Goal: Communication & Community: Answer question/provide support

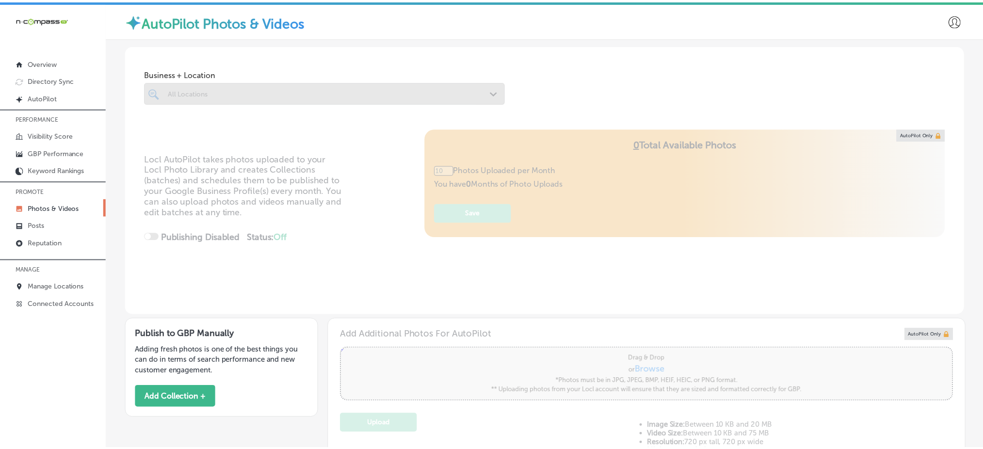
scroll to position [2, 0]
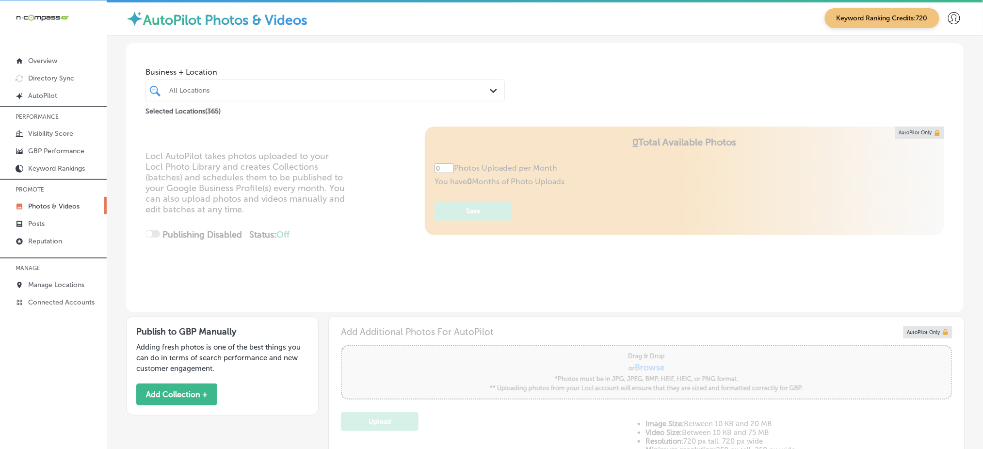
type input "5"
click at [45, 237] on p "Reputation" at bounding box center [45, 241] width 34 height 8
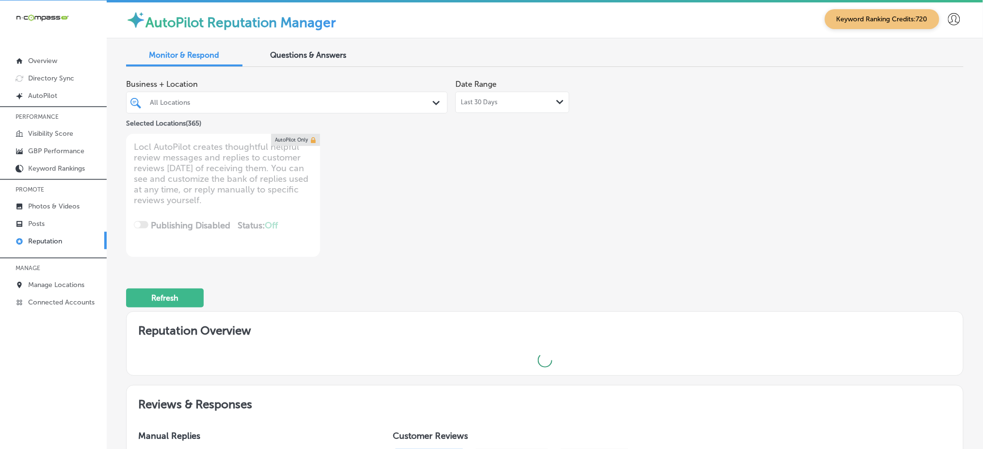
type textarea "x"
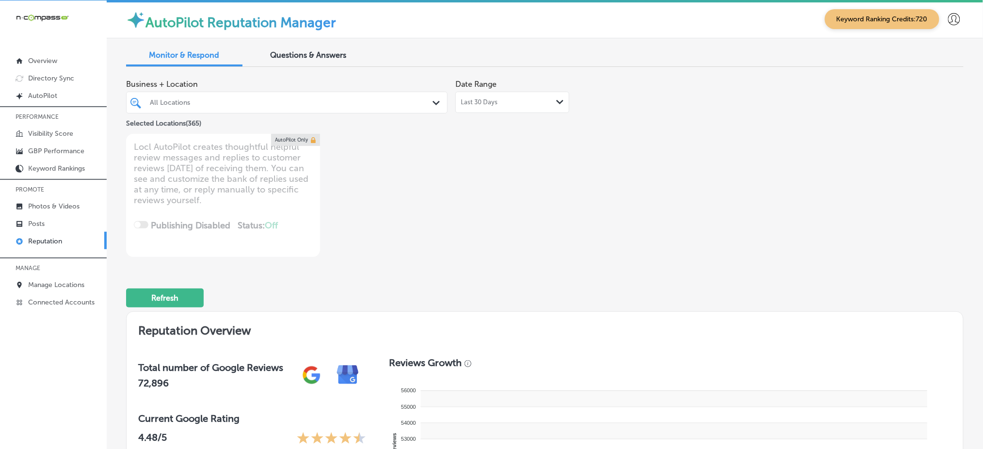
scroll to position [1, 0]
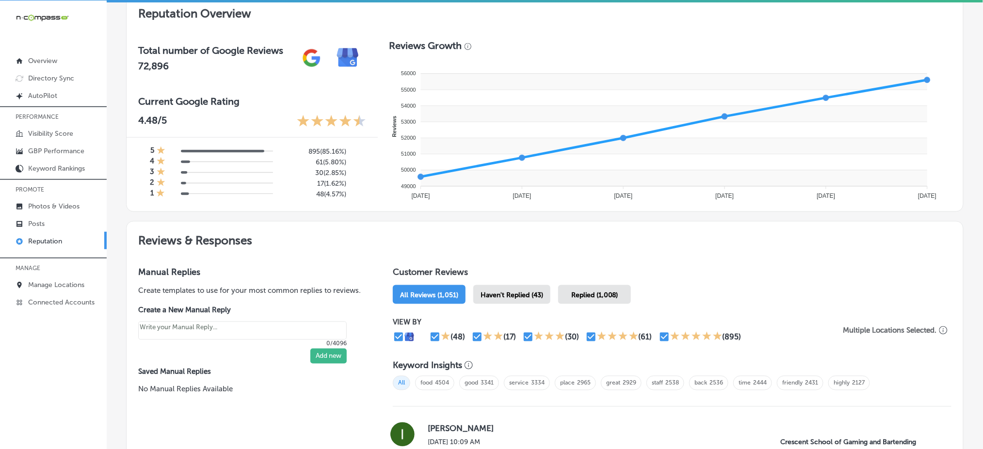
scroll to position [388, 0]
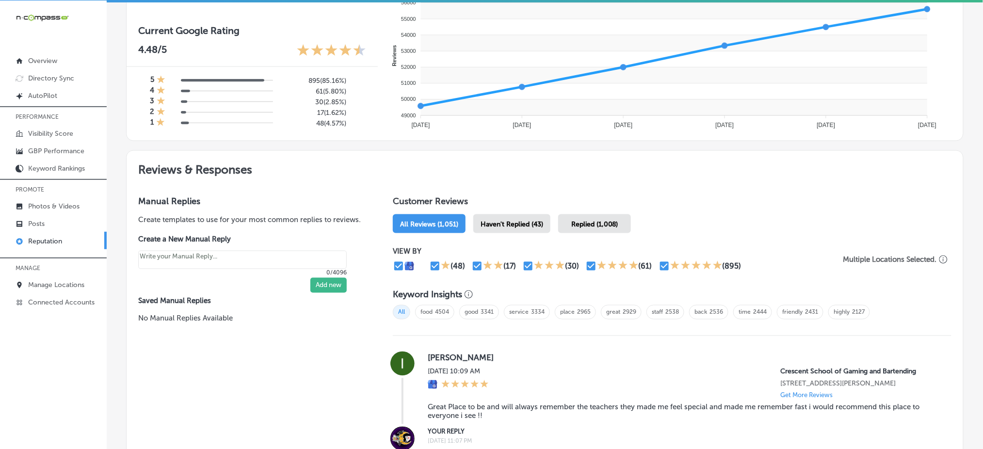
click at [529, 220] on span "Haven't Replied (43)" at bounding box center [512, 224] width 63 height 8
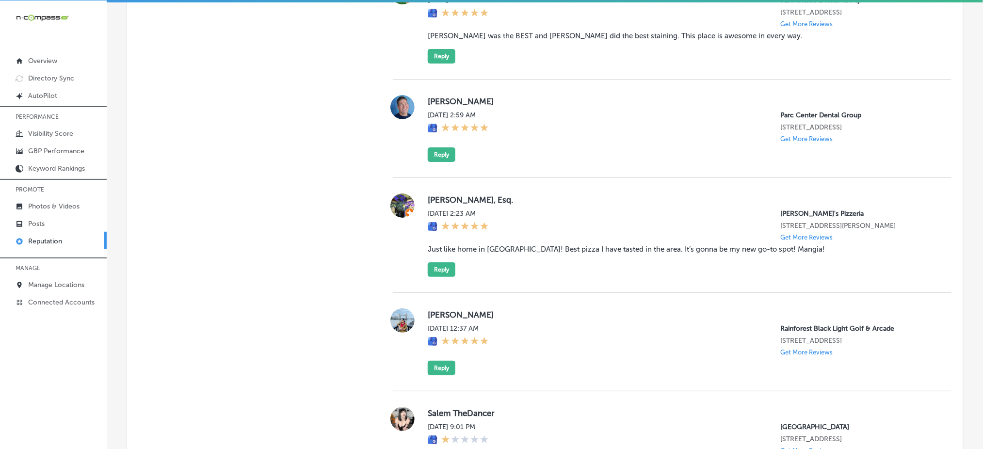
scroll to position [1225, 0]
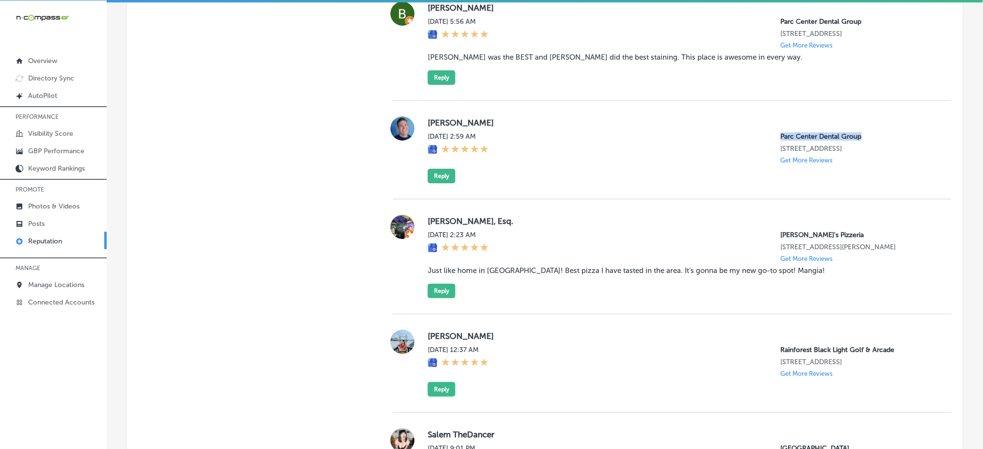
drag, startPoint x: 767, startPoint y: 158, endPoint x: 852, endPoint y: 152, distance: 84.6
click at [852, 152] on div "[PERSON_NAME] [DATE] 2:59 AM Parc Center Dental Group [STREET_ADDRESS] Get More…" at bounding box center [682, 149] width 508 height 67
click at [753, 183] on div "[PERSON_NAME] [DATE] 2:59 AM Parc Center Dental Group [STREET_ADDRESS] Get More…" at bounding box center [682, 149] width 508 height 67
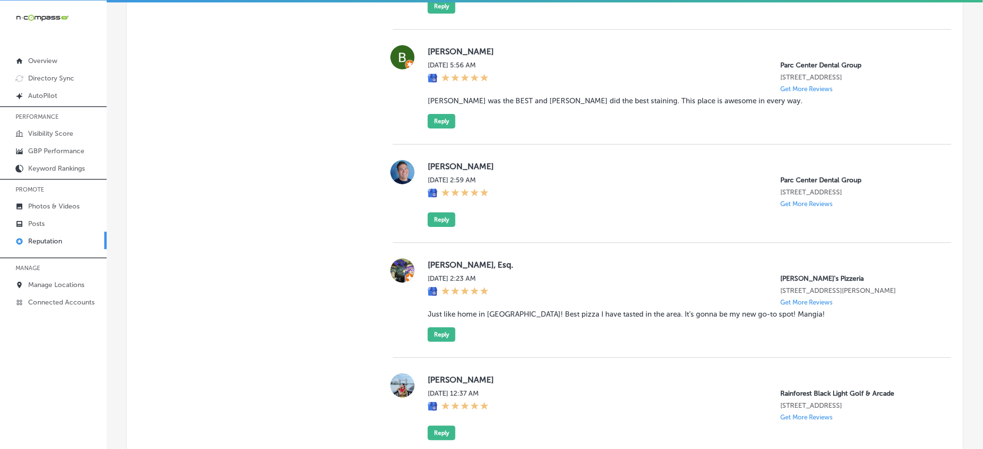
scroll to position [1160, 0]
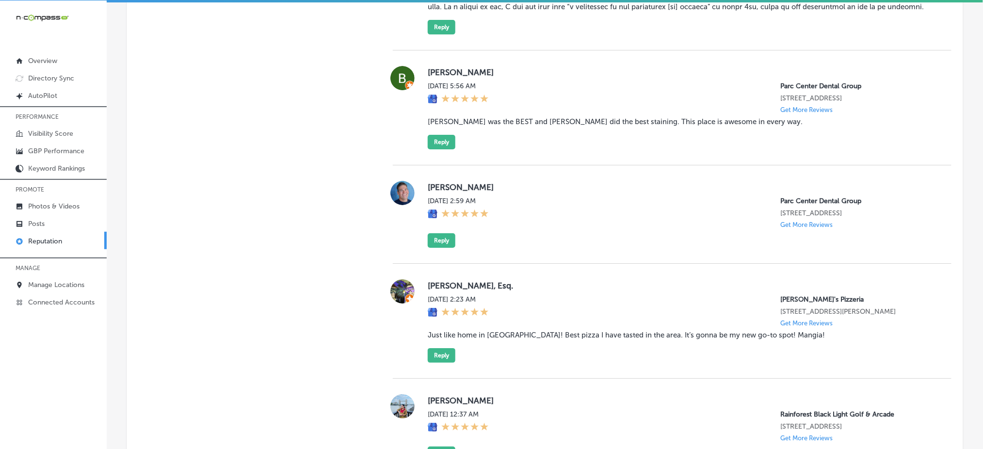
click at [781, 90] on p "Parc Center Dental Group" at bounding box center [858, 86] width 155 height 8
drag, startPoint x: 774, startPoint y: 104, endPoint x: 783, endPoint y: 108, distance: 9.8
click at [783, 108] on div "Parc Center Dental Group [STREET_ADDRESS] Get More Reviews" at bounding box center [858, 98] width 155 height 32
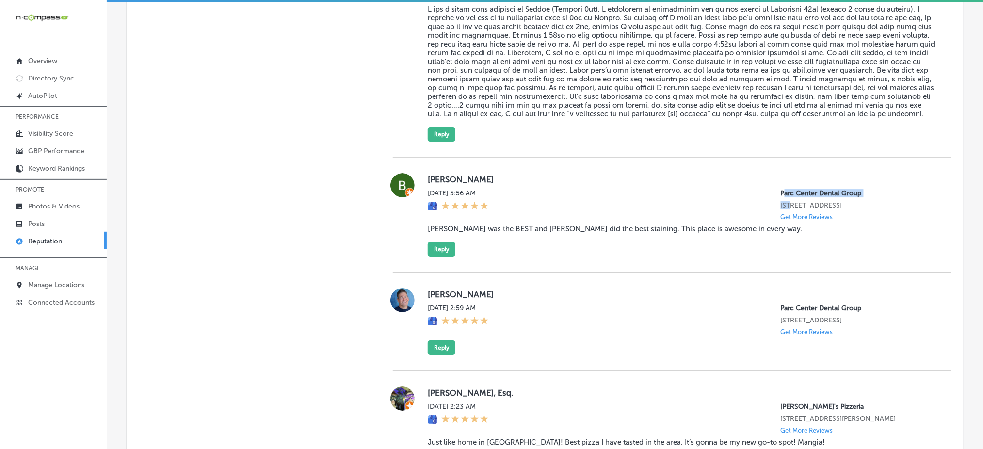
scroll to position [1031, 0]
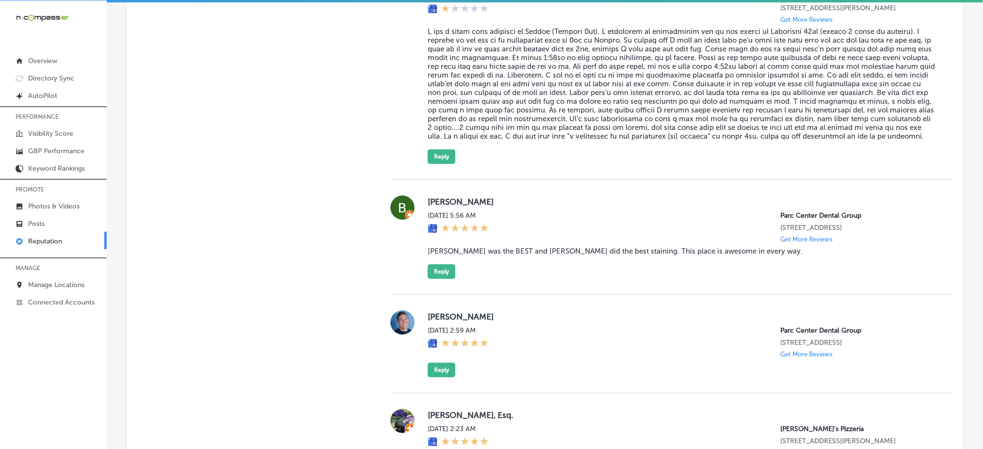
click at [698, 197] on div "[PERSON_NAME] [DATE] 5:56 AM Parc Center Dental Group [STREET_ADDRESS] Get More…" at bounding box center [672, 237] width 559 height 115
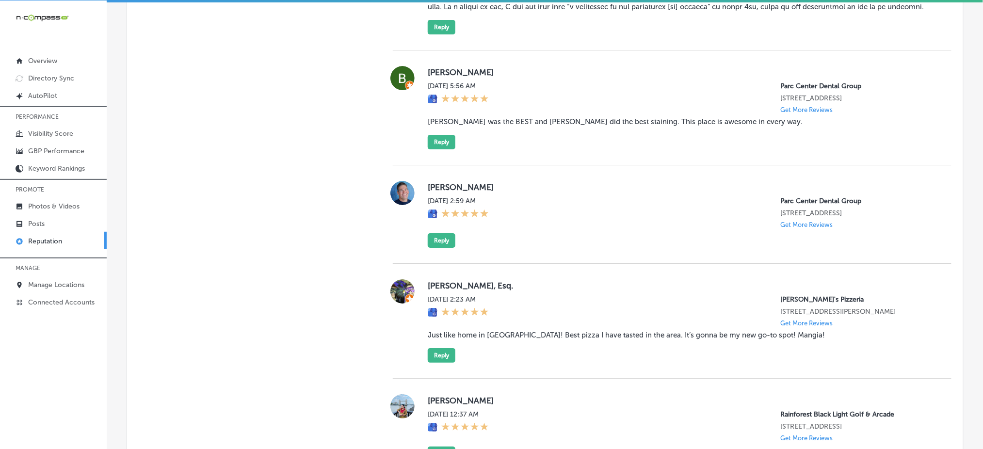
scroll to position [1096, 0]
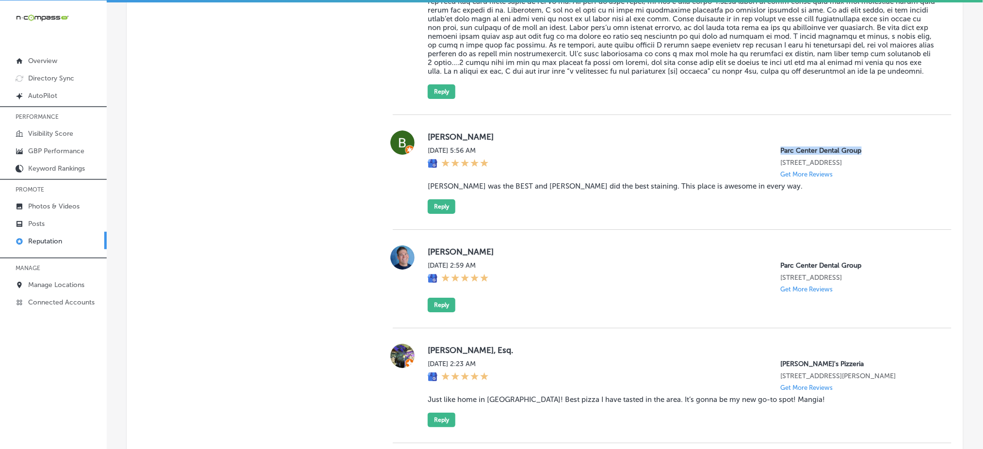
drag, startPoint x: 766, startPoint y: 165, endPoint x: 857, endPoint y: 163, distance: 90.7
click at [857, 163] on div "[DATE] 5:56 AM Parc Center Dental Group [STREET_ADDRESS] Get More Reviews" at bounding box center [682, 162] width 508 height 32
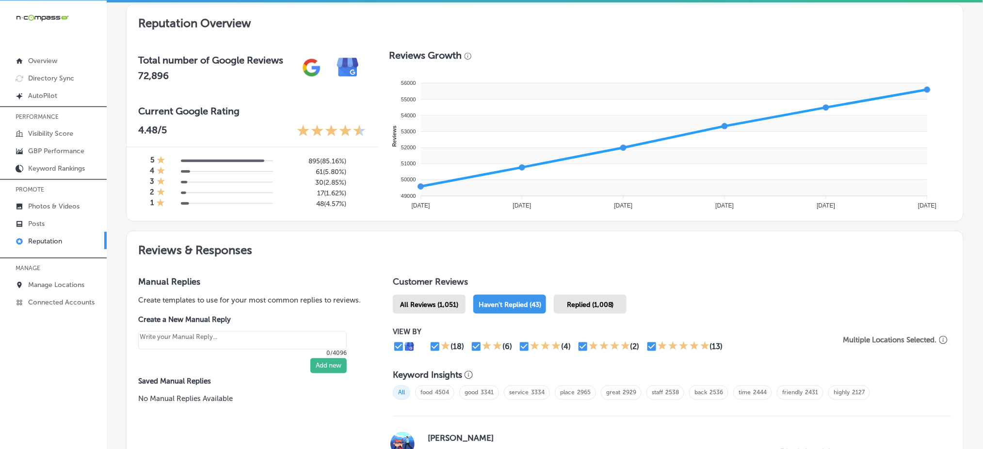
scroll to position [61, 0]
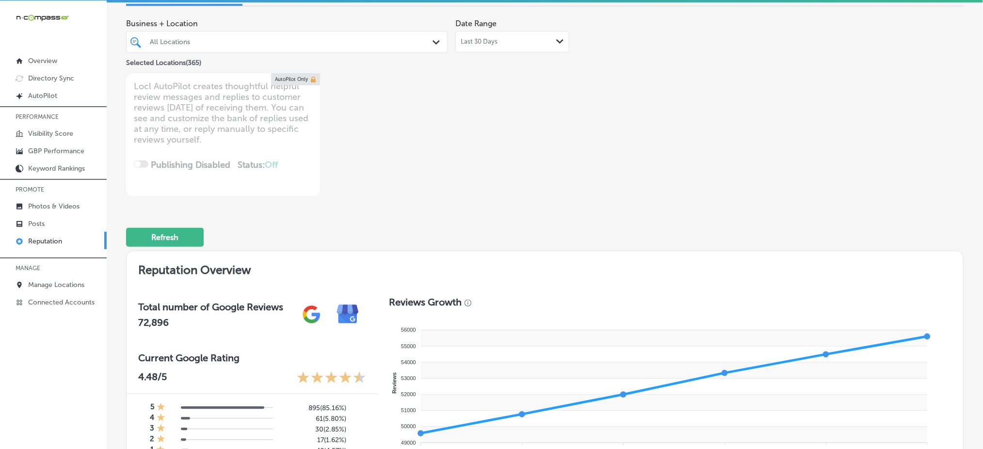
click at [290, 41] on div "All Locations" at bounding box center [292, 42] width 284 height 8
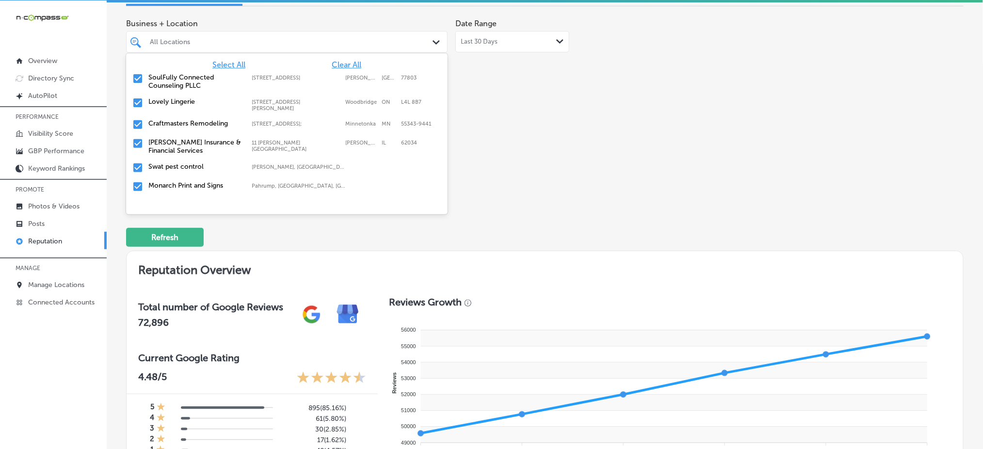
click at [345, 61] on span "Clear All" at bounding box center [347, 64] width 30 height 9
type textarea "x"
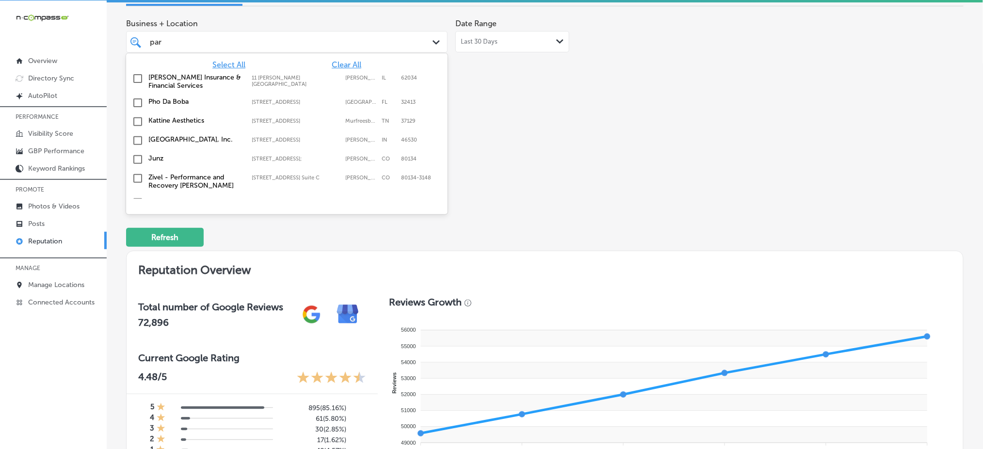
type input "parc"
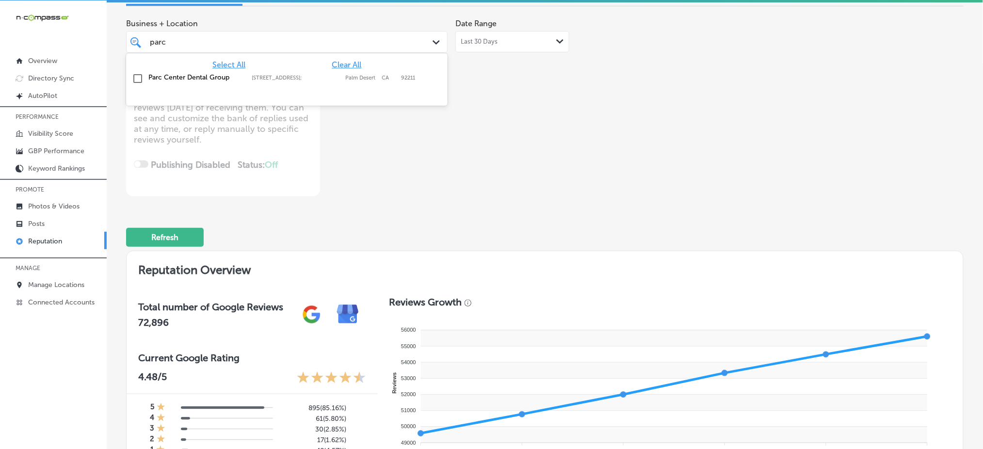
click at [338, 75] on label "[STREET_ADDRESS];" at bounding box center [296, 78] width 89 height 6
type textarea "x"
type input "parc"
click at [557, 76] on div "Business + Location option [STREET_ADDRESS]. option [STREET_ADDRESS]. 2 results…" at bounding box center [377, 105] width 502 height 182
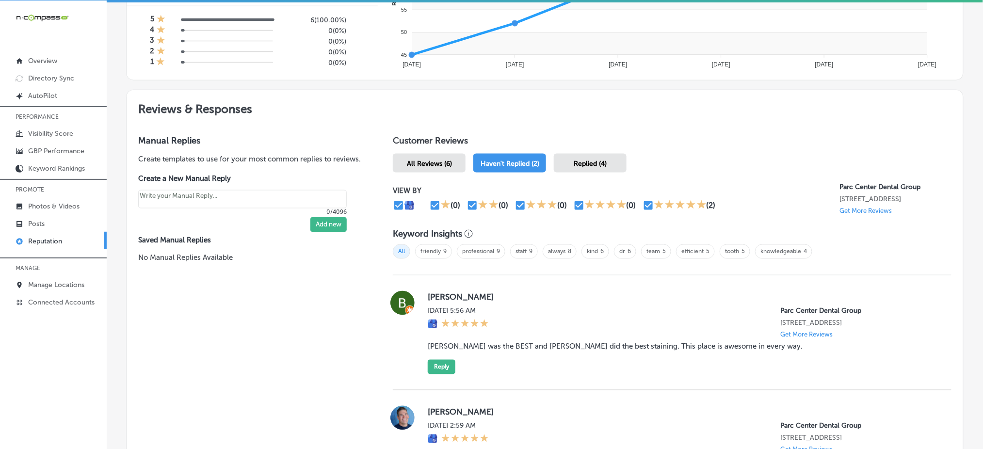
scroll to position [578, 0]
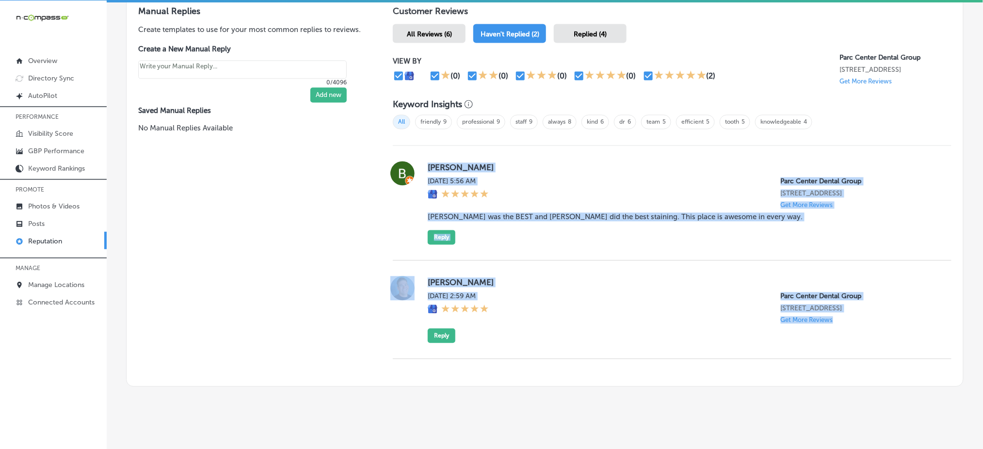
drag, startPoint x: 423, startPoint y: 166, endPoint x: 827, endPoint y: 341, distance: 440.3
click at [827, 341] on div "[PERSON_NAME] [DATE] 5:56 AM Parc Center Dental Group [STREET_ADDRESS] Get More…" at bounding box center [672, 252] width 559 height 213
copy div "[PERSON_NAME] [DATE] 5:56 AM Parc Center Dental Group [STREET_ADDRESS] Get More…"
click at [502, 239] on div "[PERSON_NAME] [DATE] 5:56 AM Parc Center Dental Group [STREET_ADDRESS] Get More…" at bounding box center [682, 203] width 508 height 83
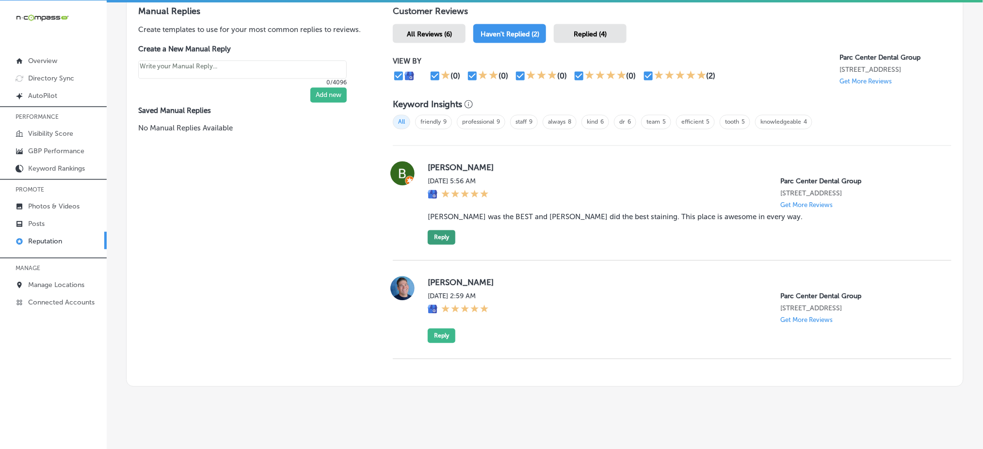
click at [438, 240] on button "Reply" at bounding box center [442, 237] width 28 height 15
type textarea "x"
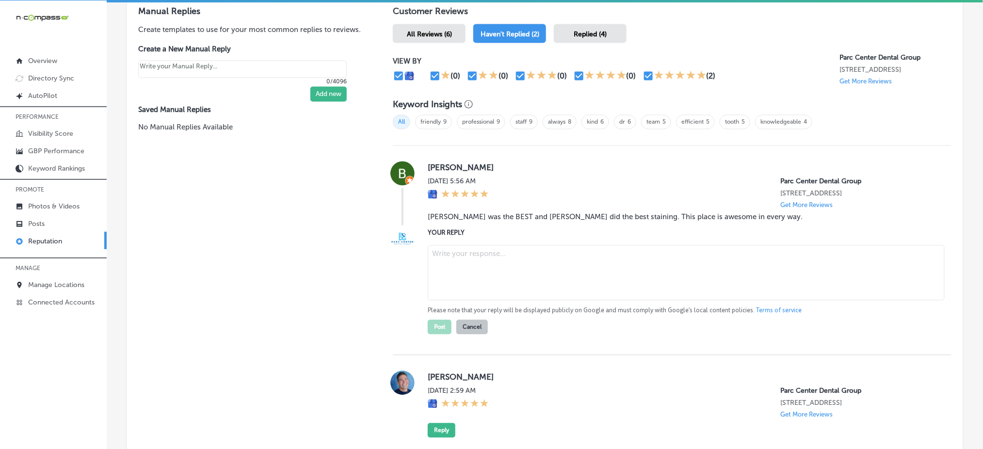
click at [458, 269] on textarea at bounding box center [686, 272] width 517 height 55
paste textarea "Thank you so much for your kind words, [PERSON_NAME]! We’re so happy to hear th…"
type textarea "Thank you so much for your kind words, [PERSON_NAME]! We’re so happy to hear th…"
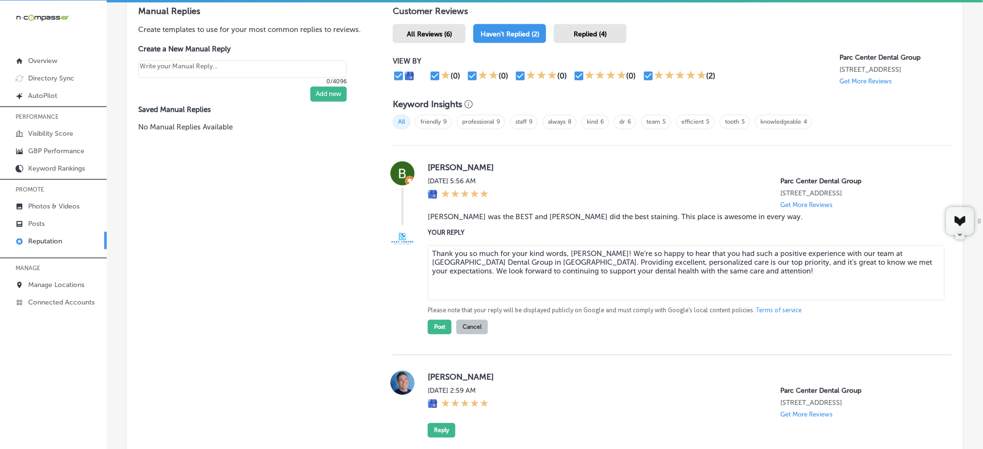
type textarea "x"
type textarea "Thank you so much for your kind words, [PERSON_NAME]! We’re so happy to hear th…"
click at [433, 329] on button "Post" at bounding box center [440, 327] width 24 height 15
type textarea "x"
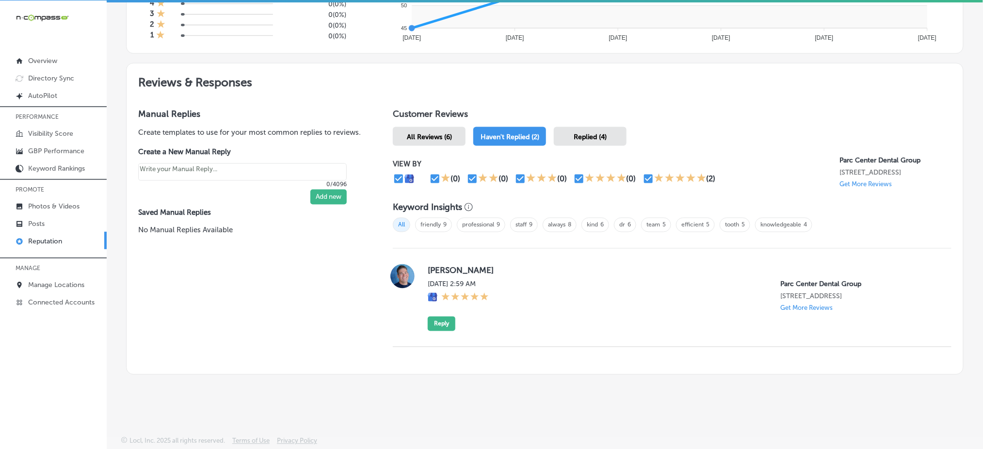
scroll to position [480, 0]
click at [438, 321] on button "Reply" at bounding box center [442, 324] width 28 height 15
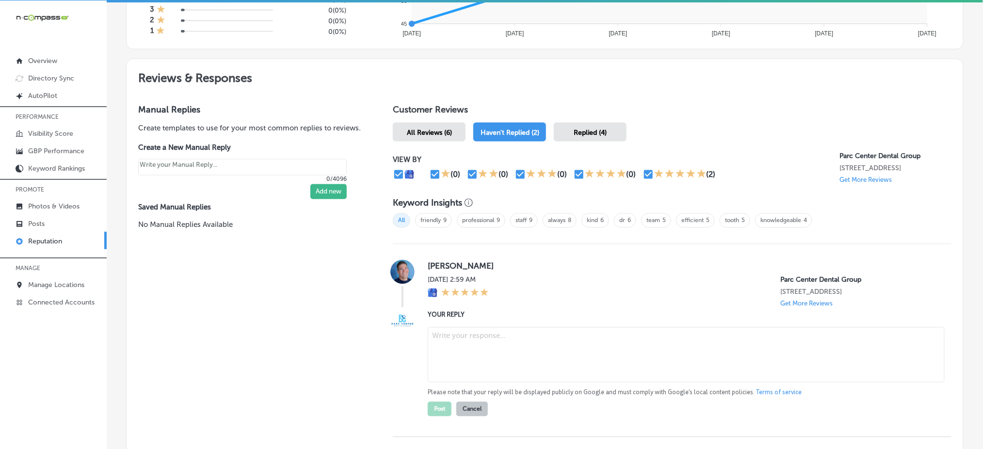
click at [451, 340] on textarea at bounding box center [686, 354] width 517 height 55
paste textarea "Thank you for the five-star review, [PERSON_NAME]! We’re glad to hear you had a…"
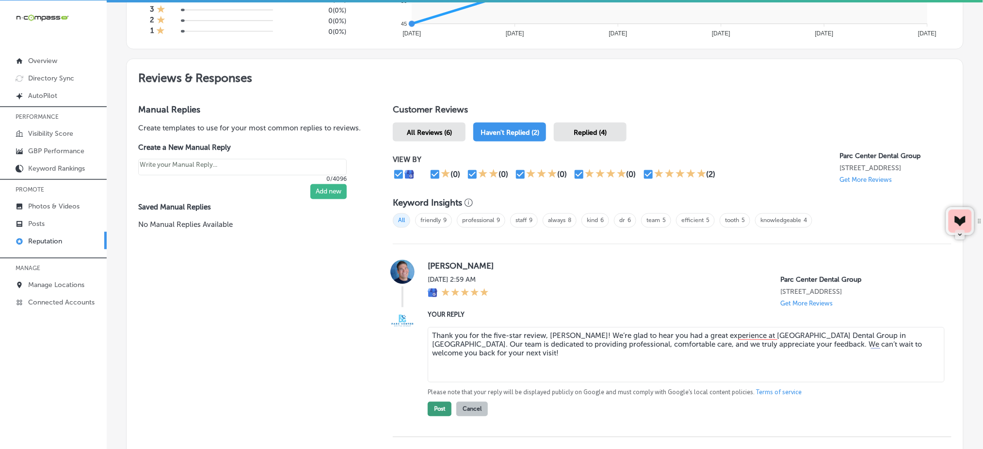
type textarea "Thank you for the five-star review, [PERSON_NAME]! We’re glad to hear you had a…"
click at [431, 408] on button "Post" at bounding box center [440, 409] width 24 height 15
type textarea "x"
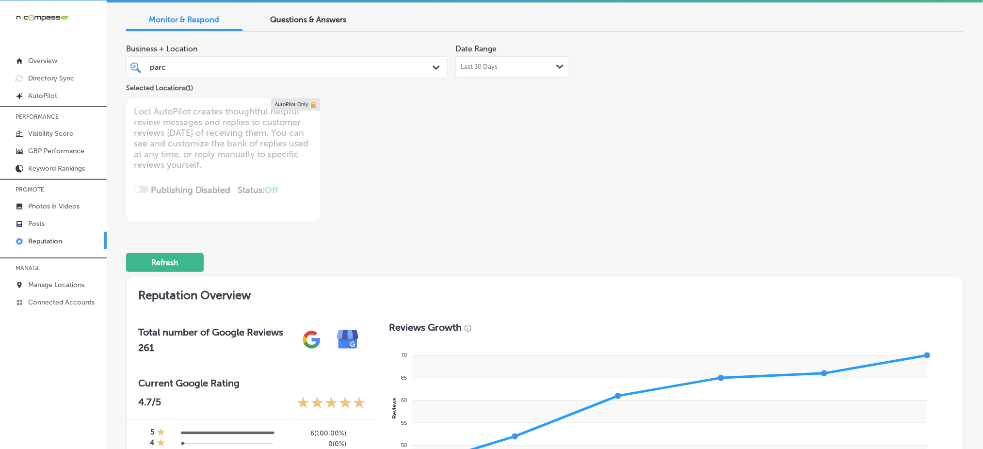
scroll to position [0, 0]
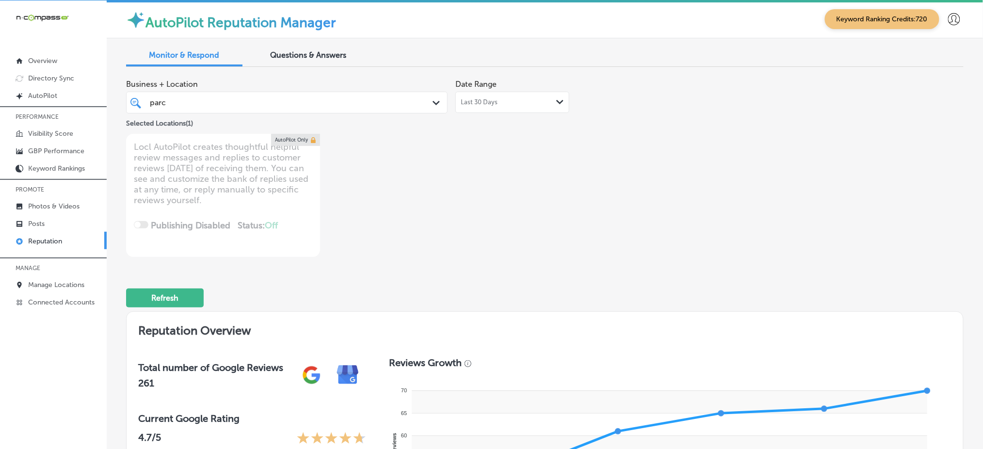
click at [293, 95] on div "parc parc" at bounding box center [287, 102] width 284 height 15
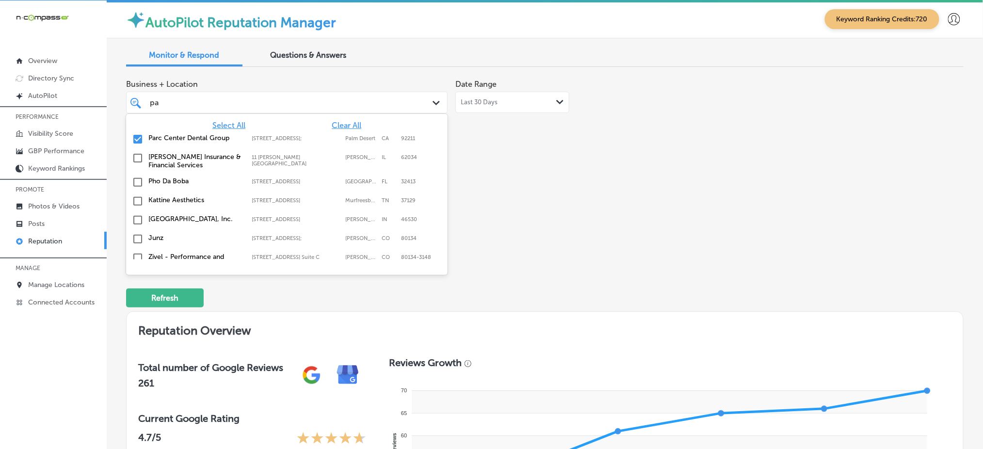
type input "p"
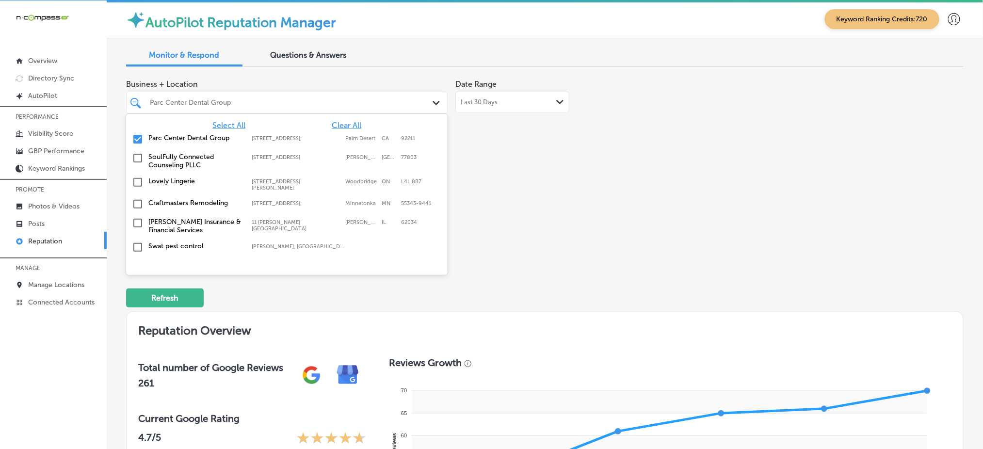
click at [213, 126] on span "Select All" at bounding box center [228, 125] width 33 height 9
click at [567, 197] on div "Business + Location option [STREET_ADDRESS]. option focused, 1 of 366. 366 resu…" at bounding box center [377, 166] width 502 height 182
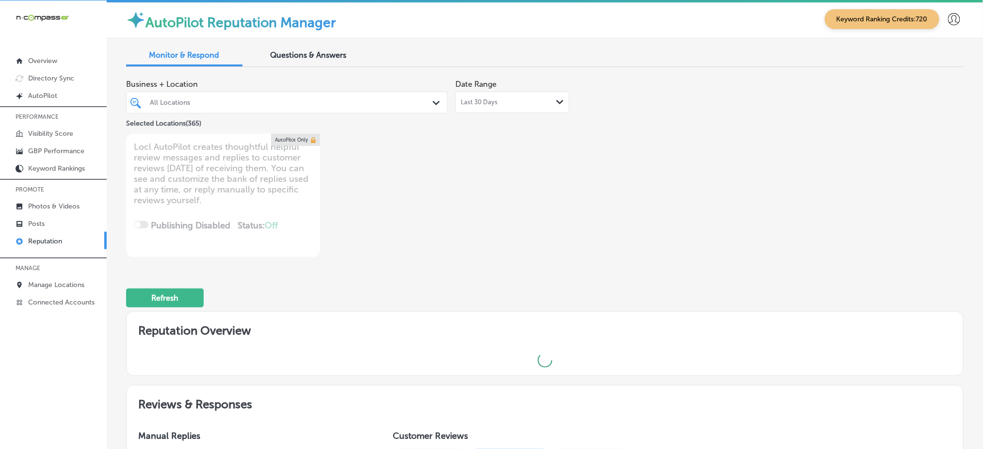
click at [427, 105] on div "All Locations Path Created with Sketch." at bounding box center [287, 102] width 321 height 15
click at [633, 175] on div "Business + Location All Locations Path Created with Sketch. Selected Locations …" at bounding box center [545, 166] width 838 height 182
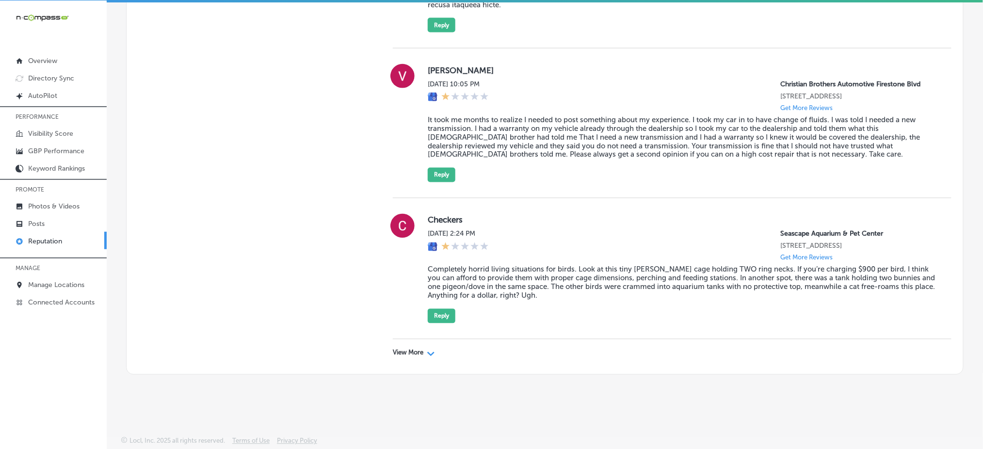
scroll to position [3227, 0]
click at [406, 349] on p "View More" at bounding box center [408, 353] width 31 height 8
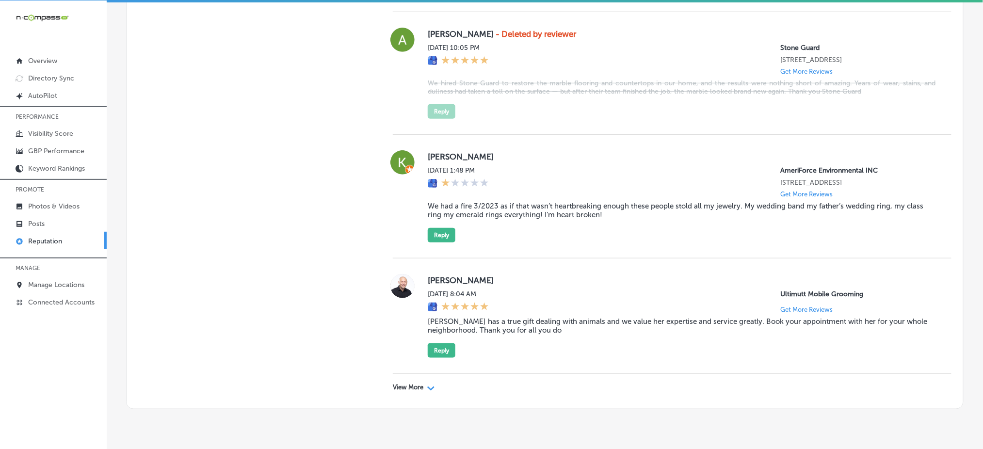
scroll to position [5584, 0]
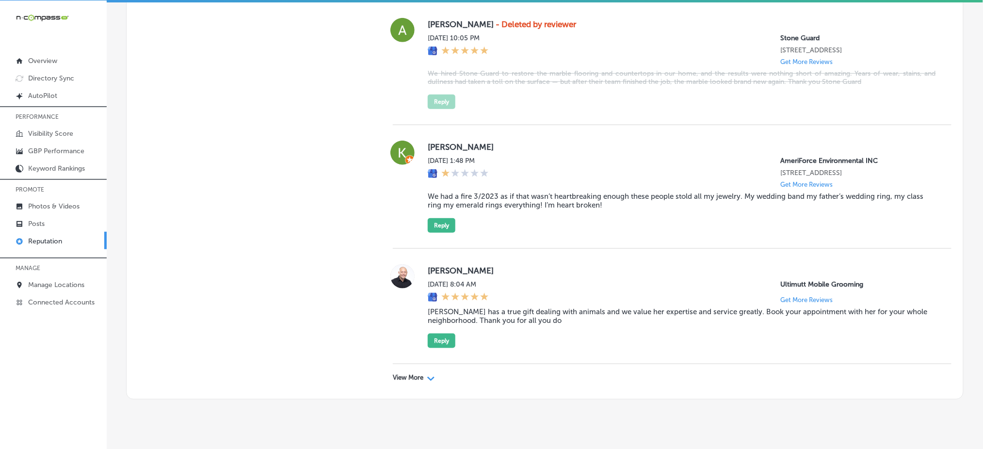
click at [406, 374] on p "View More" at bounding box center [408, 378] width 31 height 8
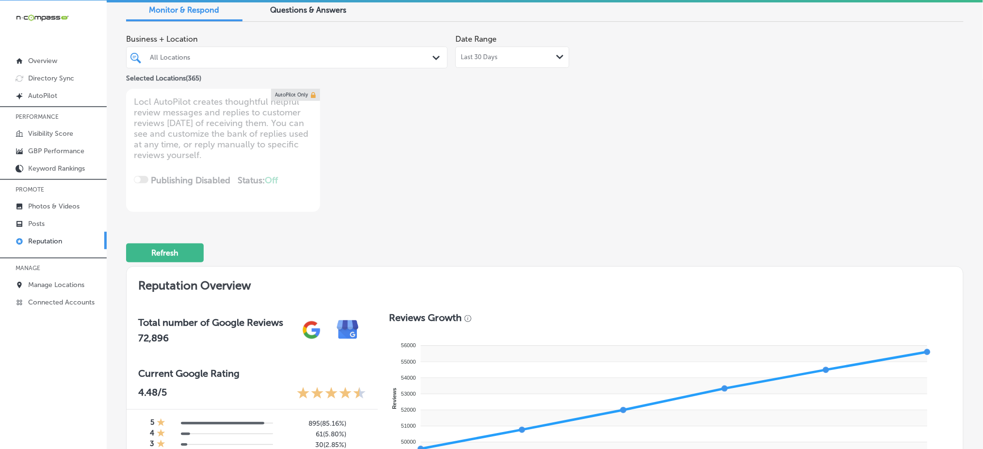
scroll to position [0, 0]
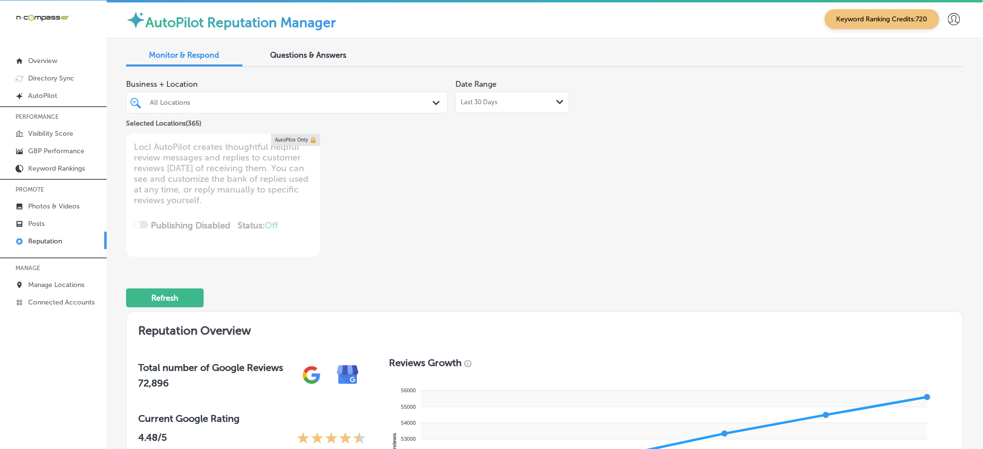
click at [246, 109] on div "All Locations" at bounding box center [287, 102] width 284 height 15
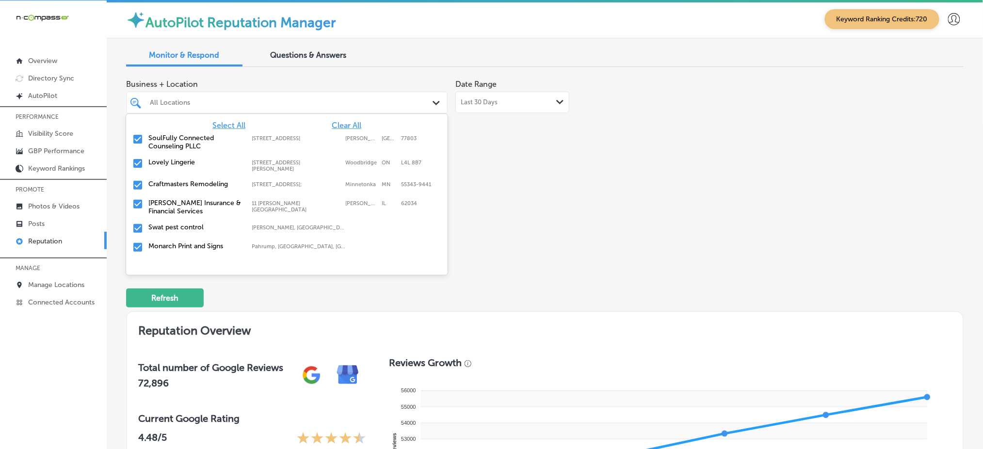
click at [335, 127] on span "Clear All" at bounding box center [347, 125] width 30 height 9
type textarea "x"
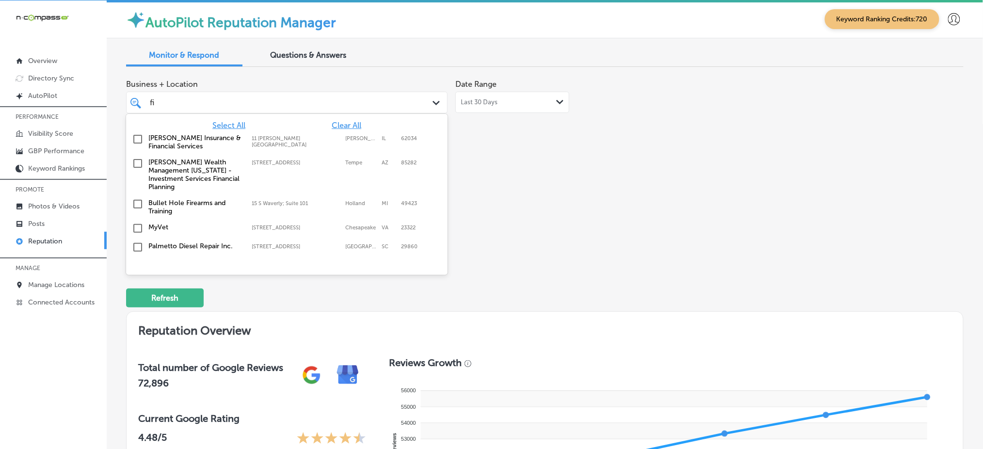
type input "fix"
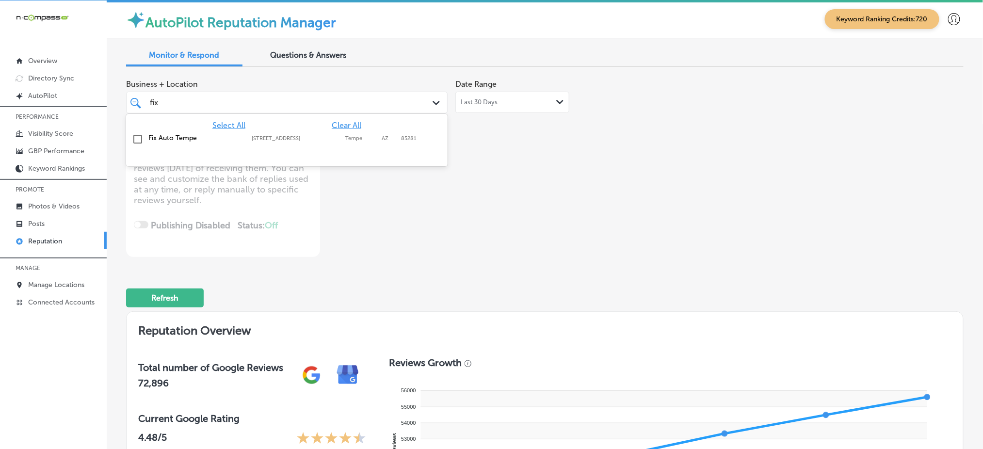
click at [338, 142] on div "Fix Auto Tempe [STREET_ADDRESS] [STREET_ADDRESS]" at bounding box center [287, 139] width 314 height 15
type textarea "x"
type input "fix"
click at [564, 160] on div "Business + Location option [STREET_ADDRESS]. option [STREET_ADDRESS]. 2 results…" at bounding box center [377, 166] width 502 height 182
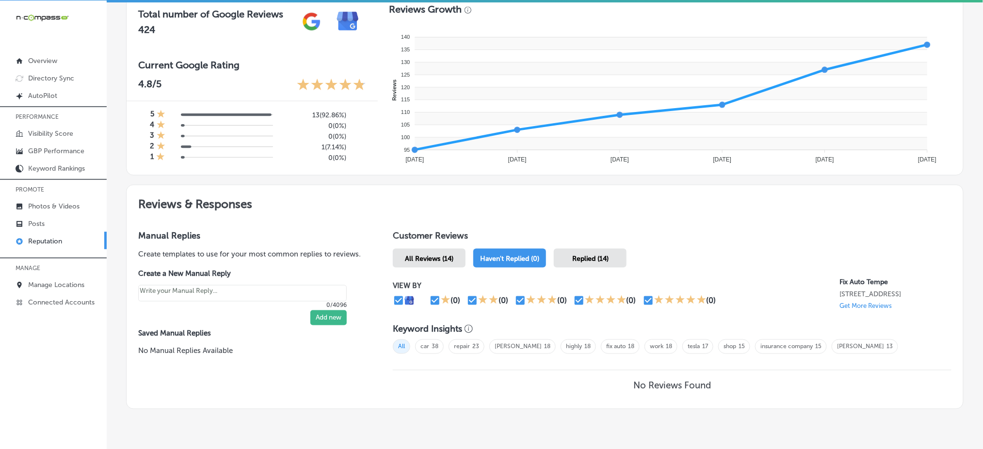
scroll to position [385, 0]
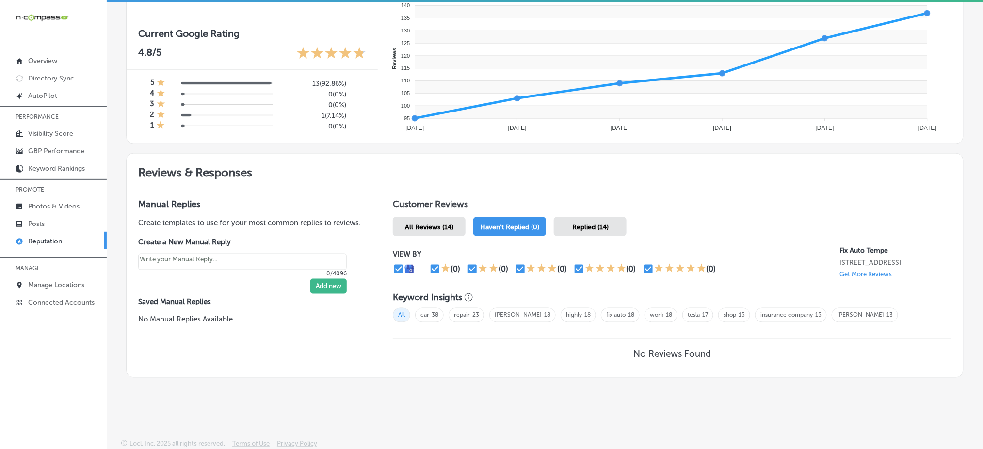
click at [573, 218] on div "Replied (14)" at bounding box center [590, 226] width 73 height 19
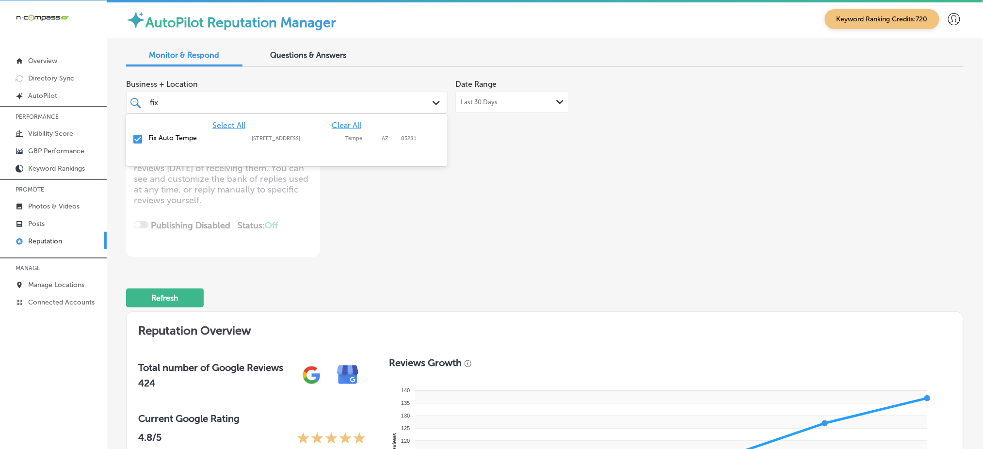
click at [293, 97] on div "fix fix" at bounding box center [273, 102] width 248 height 13
click at [344, 128] on span "Clear All" at bounding box center [347, 125] width 30 height 9
type textarea "x"
type input "f"
type input "eff"
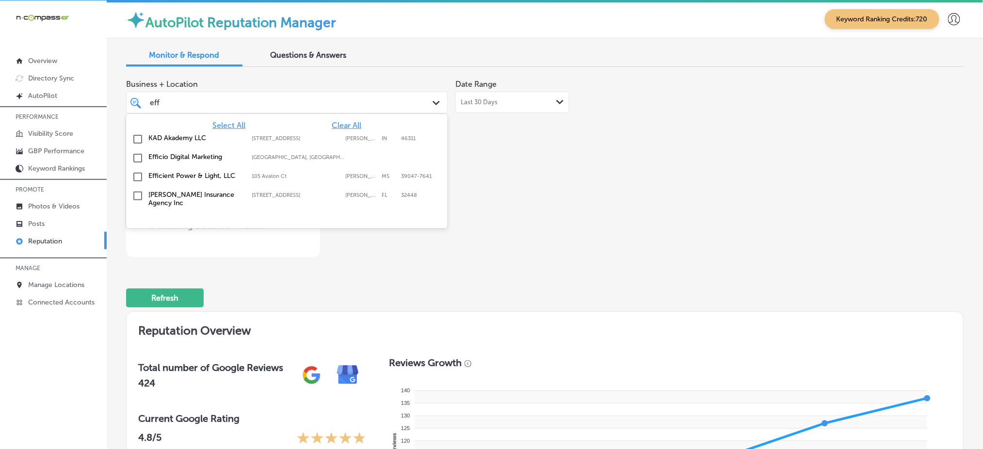
click at [238, 177] on label "Efficient Power & Light, LLC" at bounding box center [195, 176] width 94 height 8
type textarea "x"
type input "eff"
click at [656, 205] on div "Business + Location option [STREET_ADDRESS] option [STREET_ADDRESS]. 5 results …" at bounding box center [545, 166] width 838 height 182
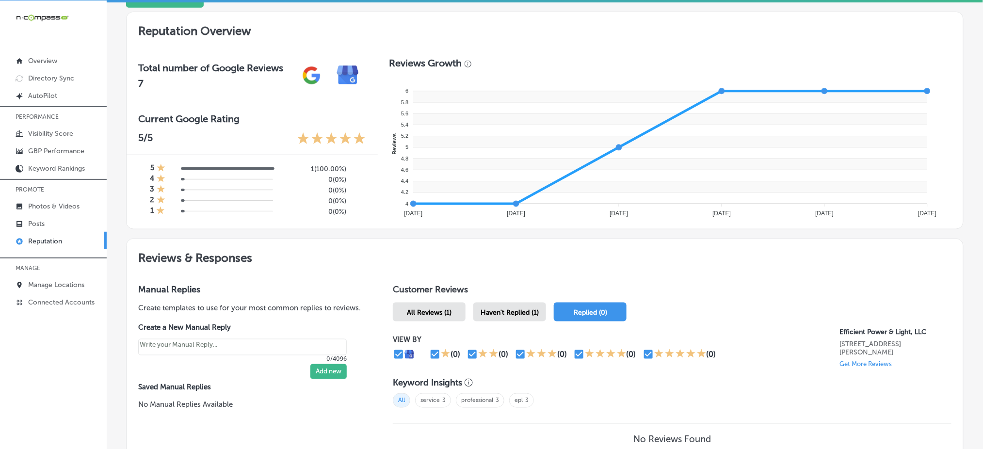
scroll to position [385, 0]
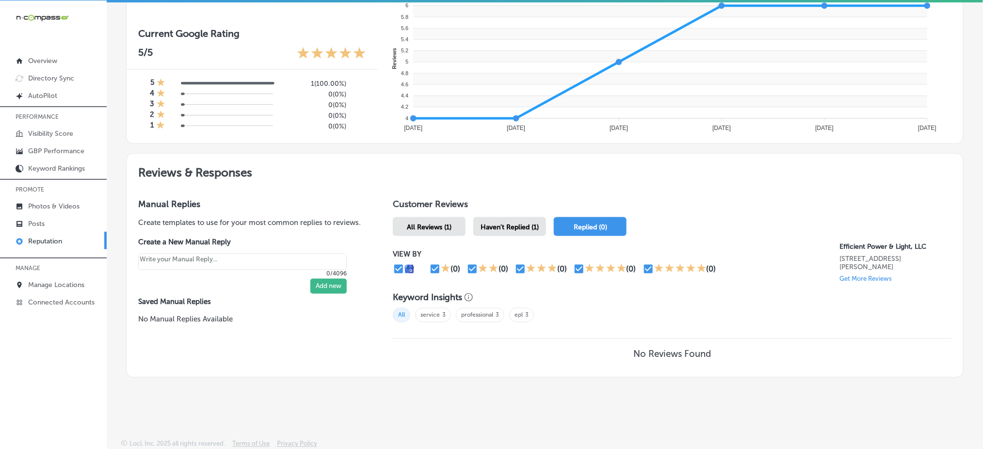
click at [502, 223] on span "Haven't Replied (1)" at bounding box center [510, 227] width 58 height 8
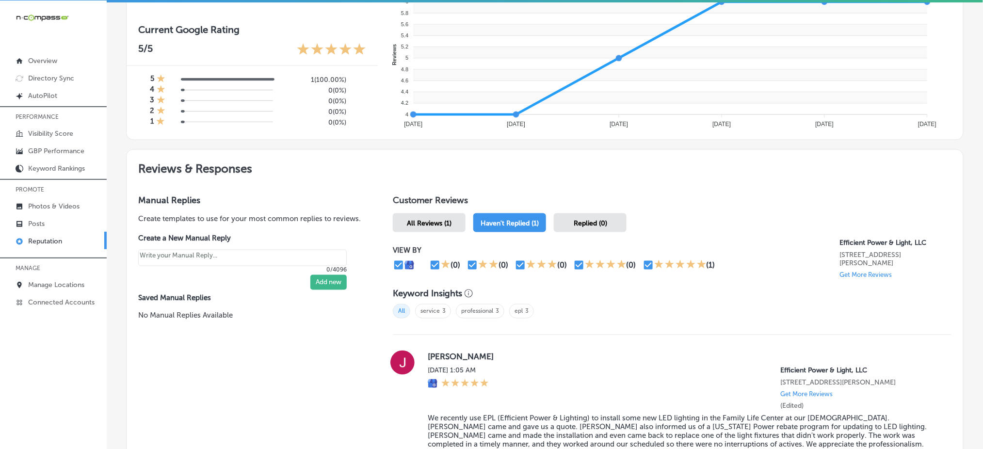
type textarea "x"
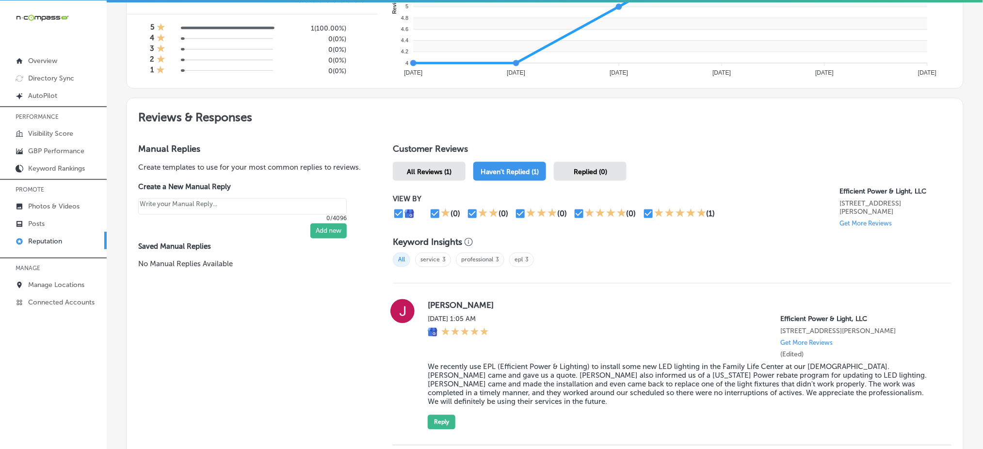
scroll to position [518, 0]
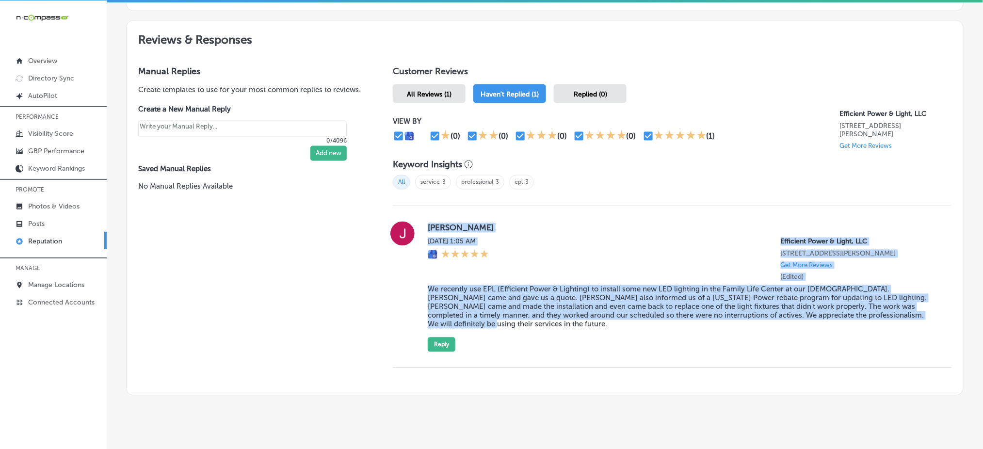
drag, startPoint x: 422, startPoint y: 219, endPoint x: 912, endPoint y: 316, distance: 499.9
click at [912, 316] on div "[PERSON_NAME] [DATE] 1:05 AM Efficient Power & Light, LLC [STREET_ADDRESS][PERS…" at bounding box center [672, 287] width 559 height 130
copy div "[PERSON_NAME] [DATE] 1:05 AM Efficient Power & Light, LLC [STREET_ADDRESS][PERS…"
click at [486, 250] on icon at bounding box center [484, 254] width 9 height 9
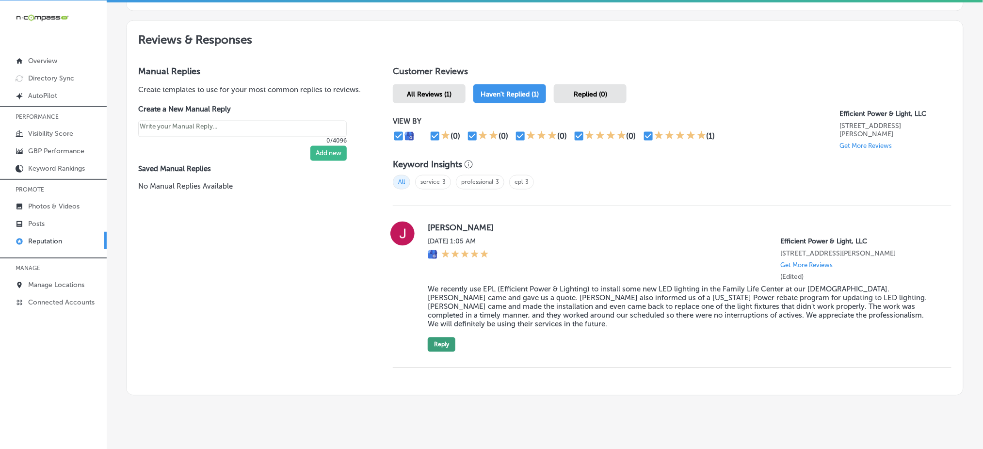
click at [438, 338] on button "Reply" at bounding box center [442, 345] width 28 height 15
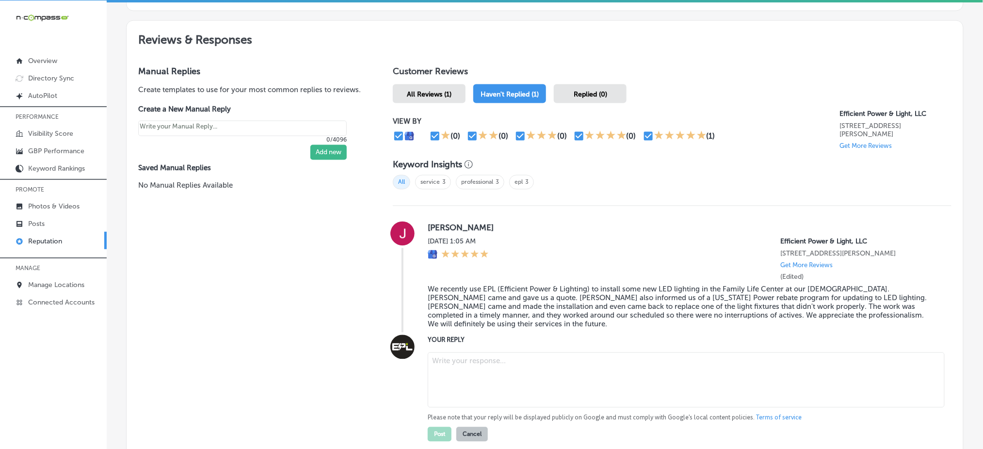
click at [447, 365] on textarea at bounding box center [686, 380] width 517 height 55
paste textarea "Thank you for the wonderful review, [PERSON_NAME]! We're so glad to hear that y…"
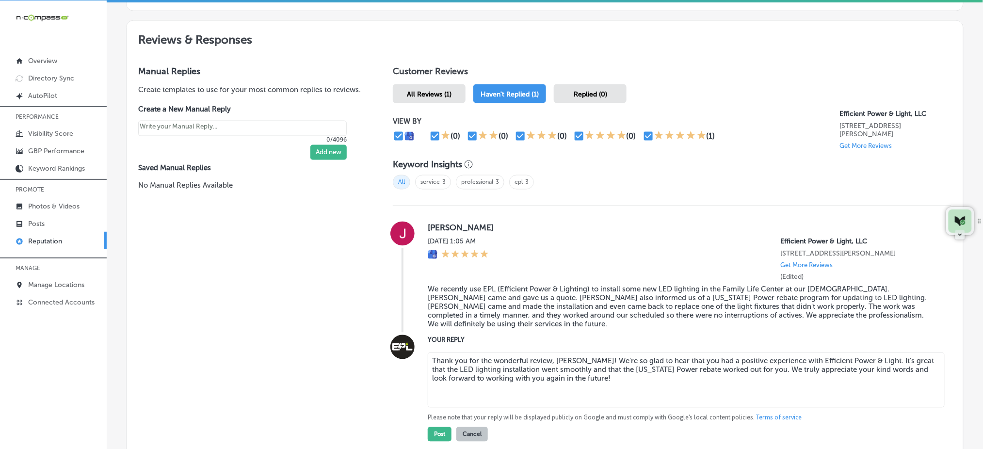
click at [787, 353] on textarea "Thank you for the wonderful review, [PERSON_NAME]! We're so glad to hear that y…" at bounding box center [686, 380] width 517 height 55
click at [785, 353] on textarea "Thank you for the wonderful review, [PERSON_NAME]! We're so glad to hear that y…" at bounding box center [686, 380] width 517 height 55
click at [903, 353] on textarea "Thank you for the wonderful review, [PERSON_NAME]! We're so glad to hear that y…" at bounding box center [686, 380] width 517 height 55
type textarea "Thank you for the wonderful review, [PERSON_NAME]! We're so glad to hear that y…"
click at [435, 428] on button "Post" at bounding box center [440, 434] width 24 height 15
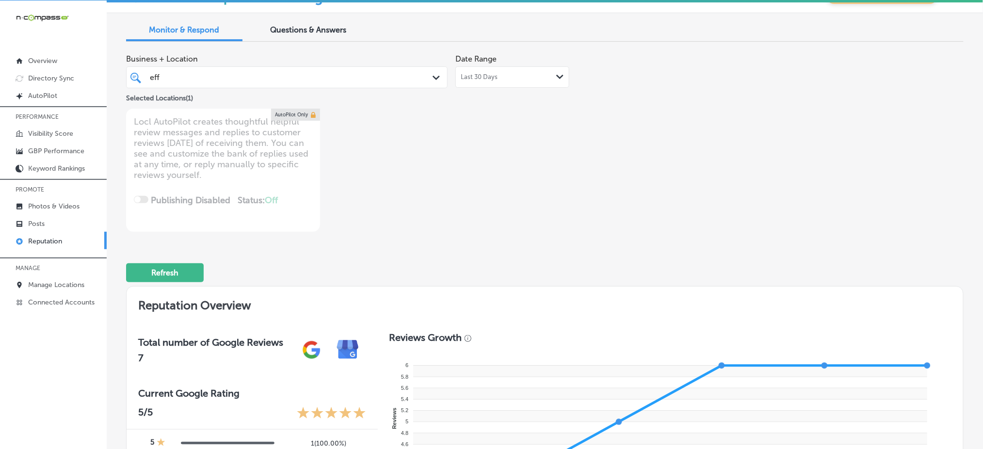
scroll to position [0, 0]
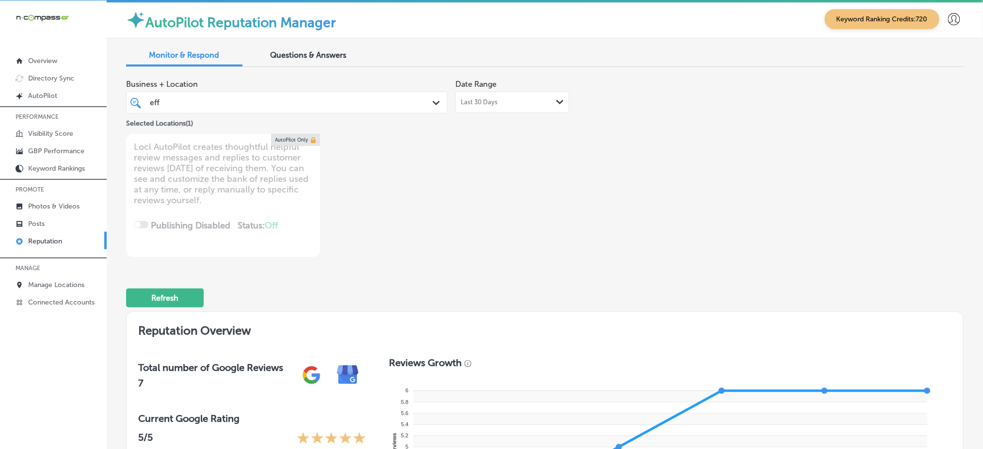
click at [324, 112] on div "eff eff Path Created with Sketch." at bounding box center [287, 103] width 322 height 22
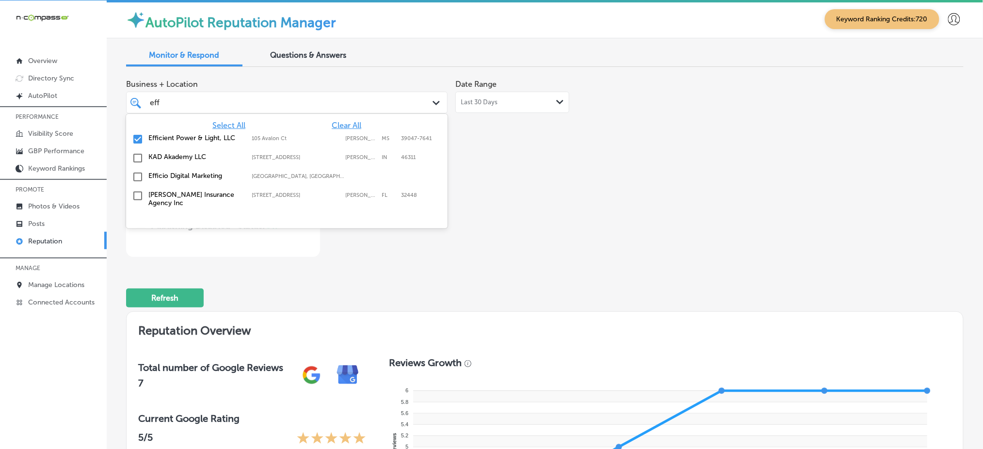
click at [352, 124] on span "Clear All" at bounding box center [347, 125] width 30 height 9
type textarea "x"
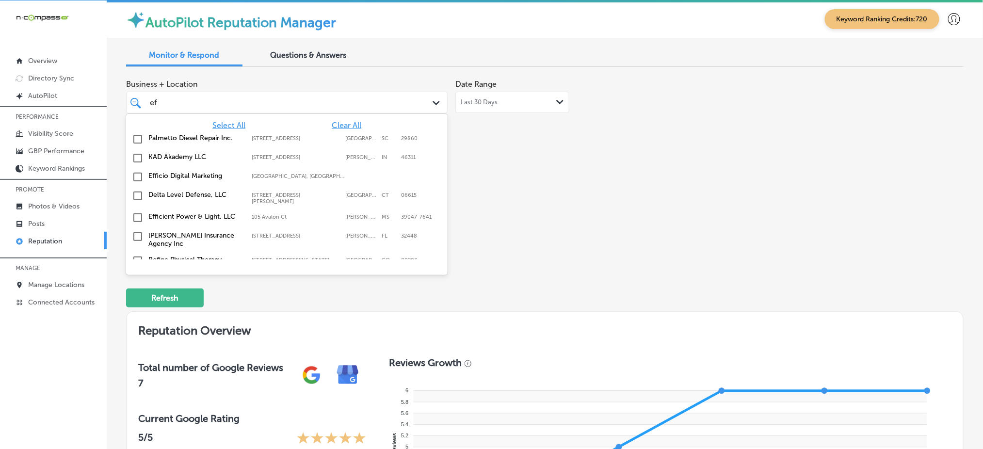
type input "e"
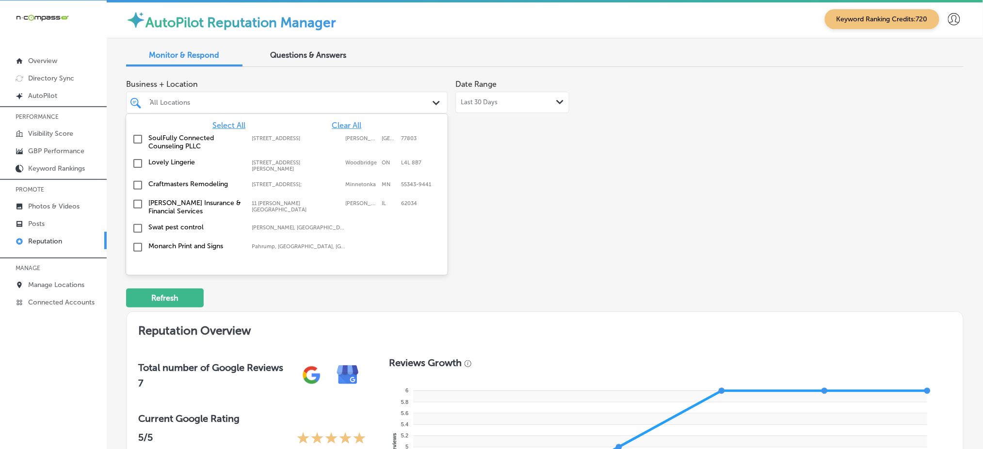
type input "THR"
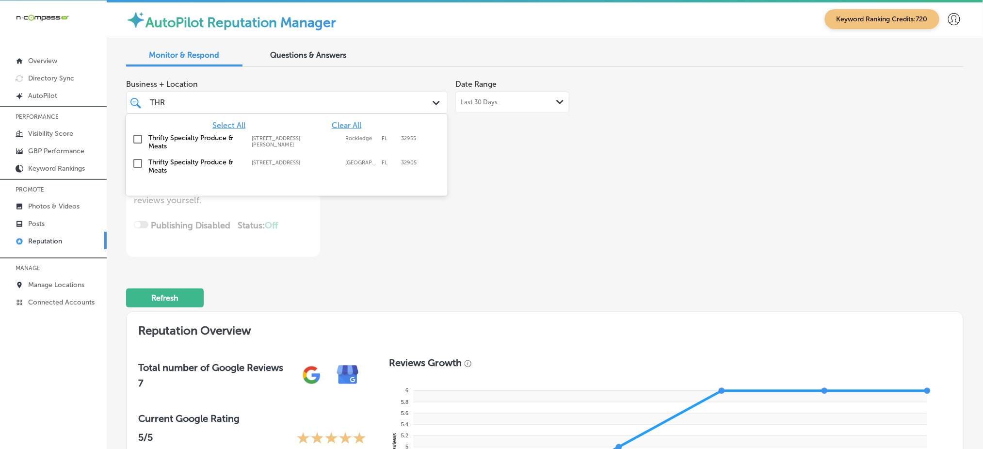
click at [347, 140] on label "Rockledge" at bounding box center [361, 141] width 32 height 13
type textarea "x"
type input "THR"
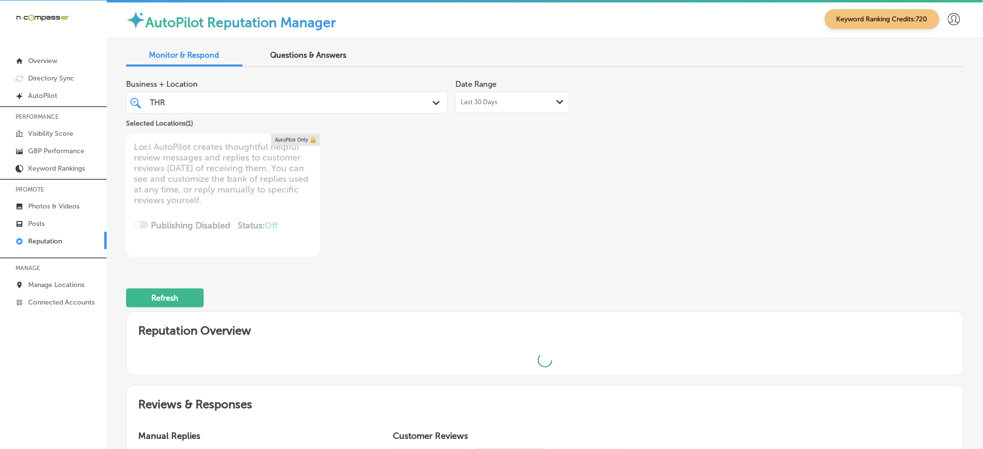
click at [629, 171] on div "Business + Location THR THR Path Created with Sketch. Selected Locations ( 1 ) …" at bounding box center [545, 166] width 838 height 182
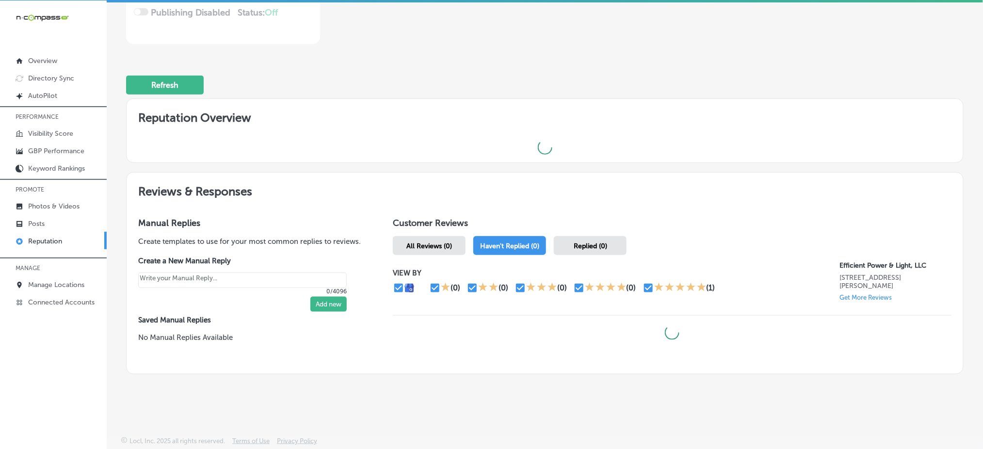
scroll to position [220, 0]
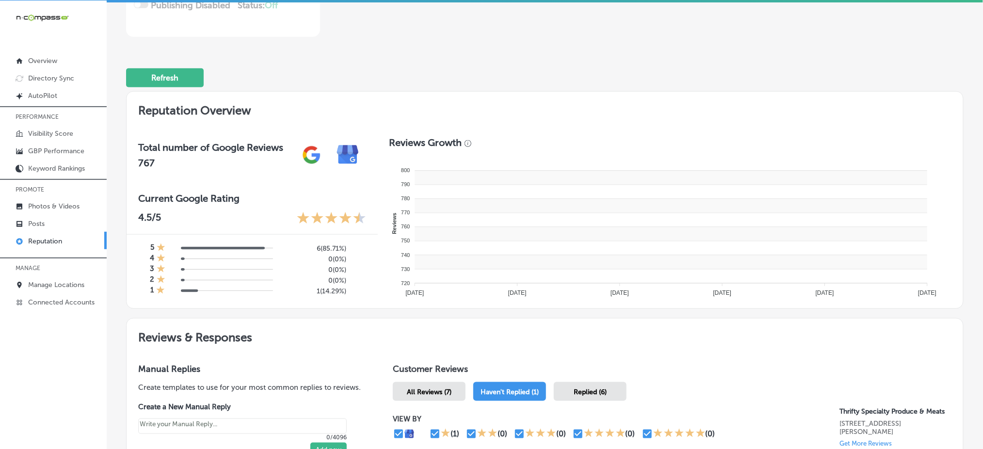
type textarea "x"
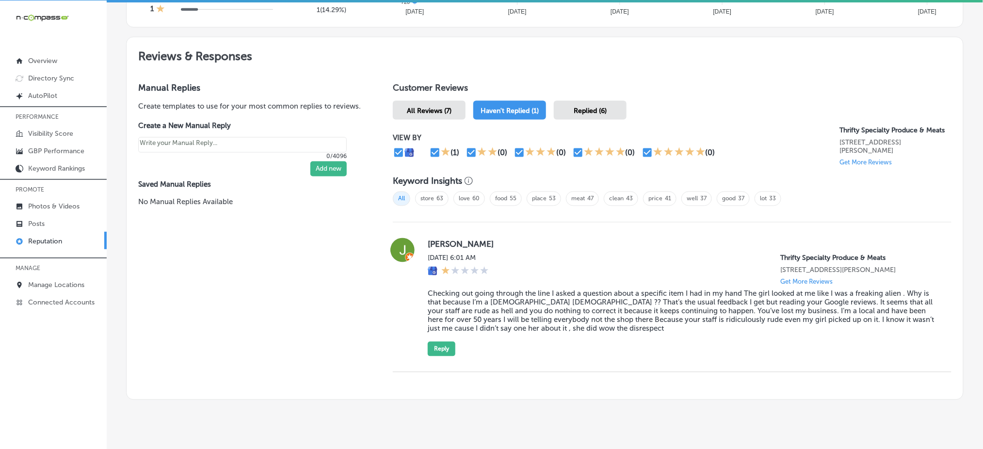
scroll to position [524, 0]
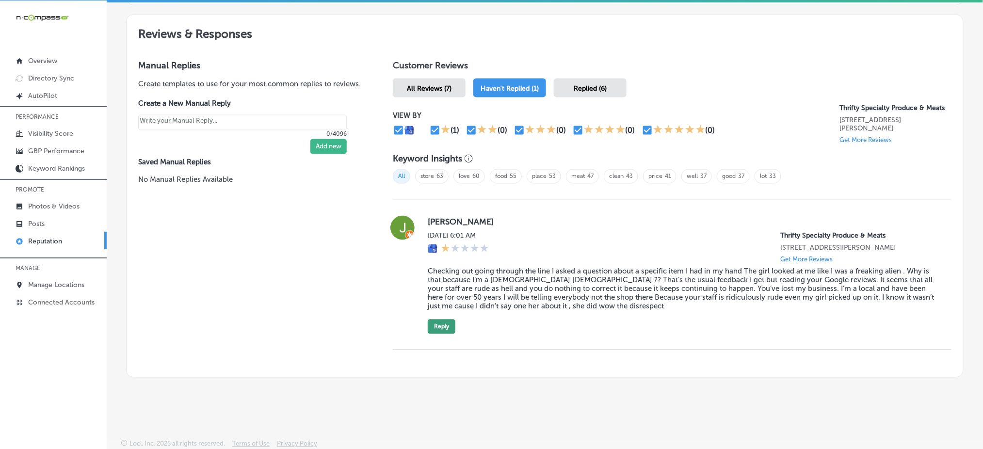
click at [433, 322] on button "Reply" at bounding box center [442, 327] width 28 height 15
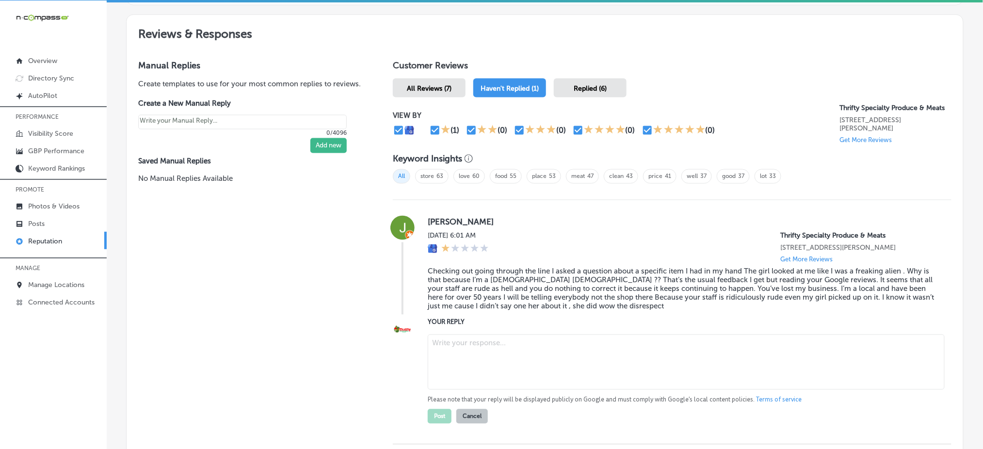
click at [483, 335] on textarea at bounding box center [686, 362] width 517 height 55
paste textarea "Thank you for sharing your feedback, [PERSON_NAME]. We are genuinely sorry to h…"
type textarea "Thank you for sharing your feedback, [PERSON_NAME]. We are genuinely sorry to h…"
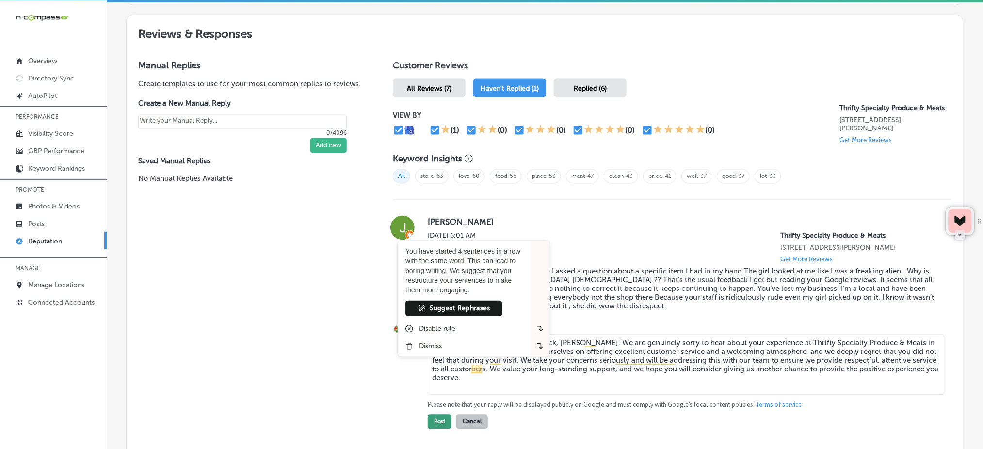
type textarea "x"
type textarea "Thank you for sharing your feedback, [PERSON_NAME]. We are genuinely sorry to h…"
click at [447, 415] on button "Post" at bounding box center [440, 422] width 24 height 15
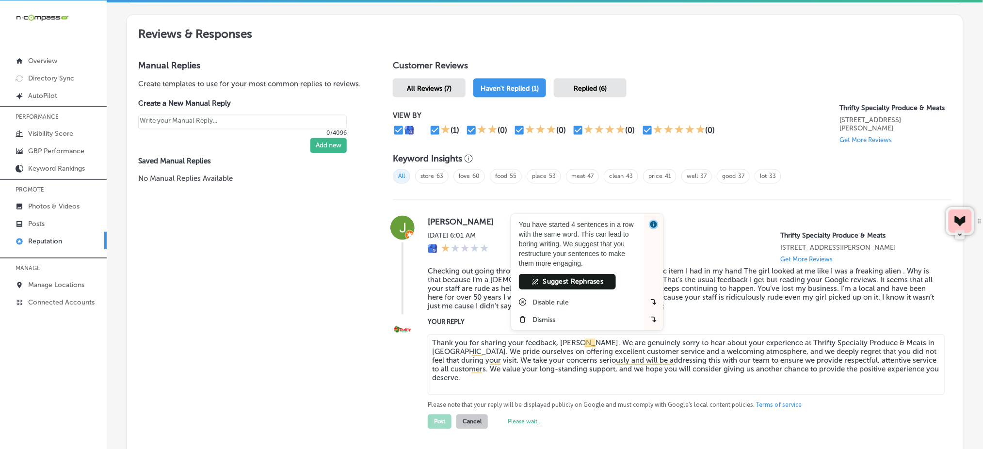
type textarea "x"
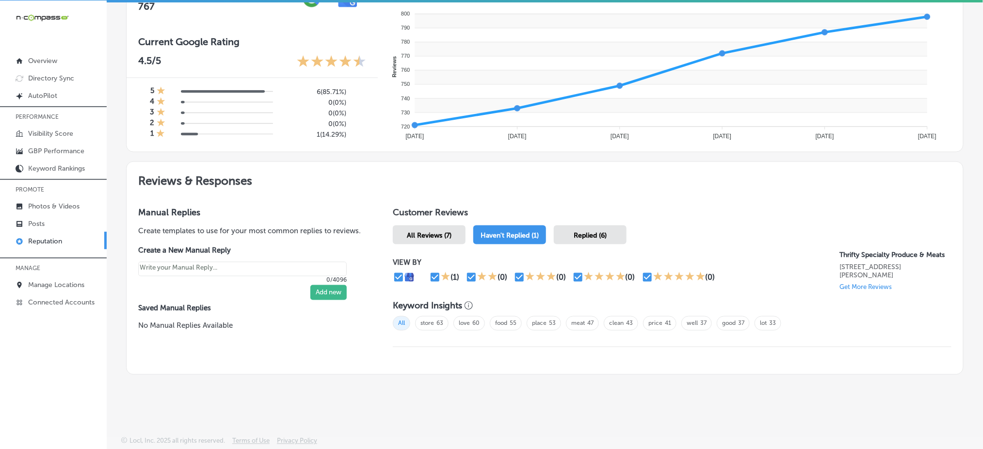
scroll to position [374, 0]
